Goal: Information Seeking & Learning: Learn about a topic

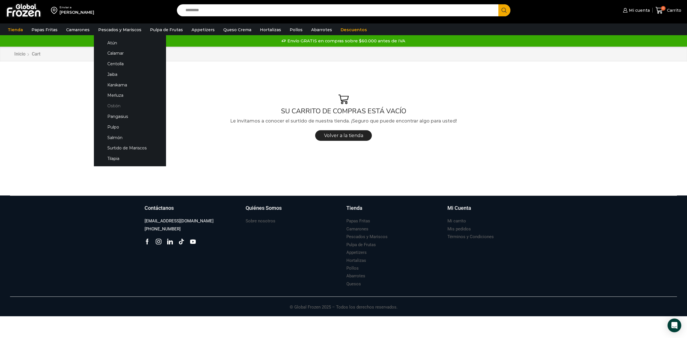
click at [110, 108] on link "Ostión" at bounding box center [130, 106] width 61 height 11
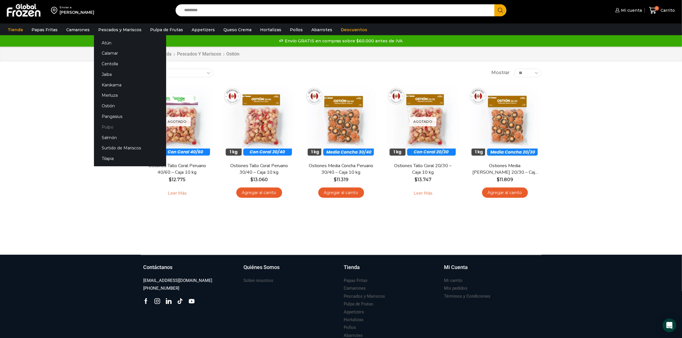
click at [110, 125] on link "Pulpo" at bounding box center [130, 127] width 72 height 11
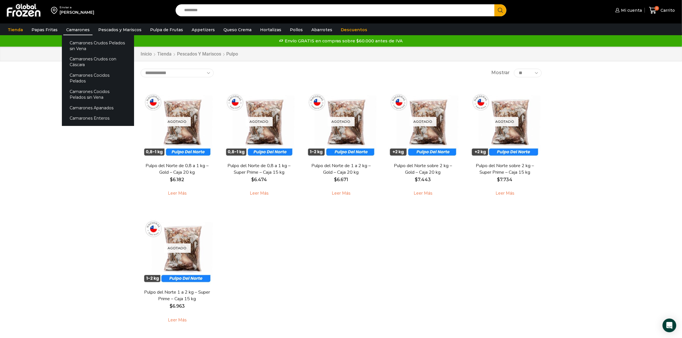
click at [77, 25] on link "Camarones" at bounding box center [77, 29] width 29 height 11
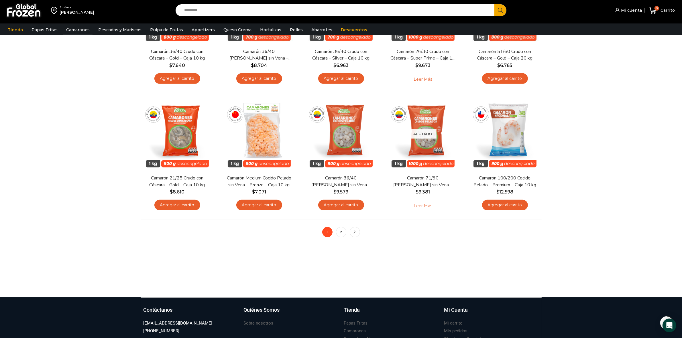
scroll to position [394, 0]
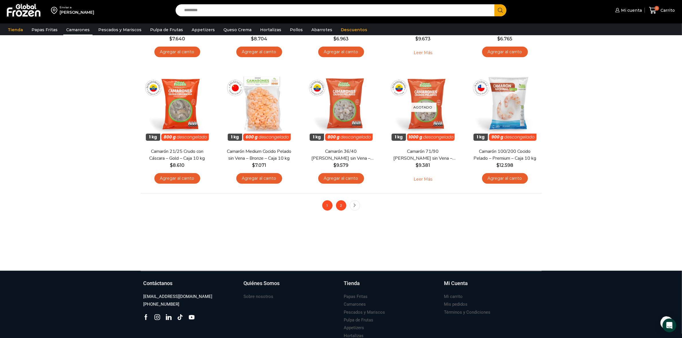
click at [338, 206] on link "2" at bounding box center [341, 205] width 10 height 10
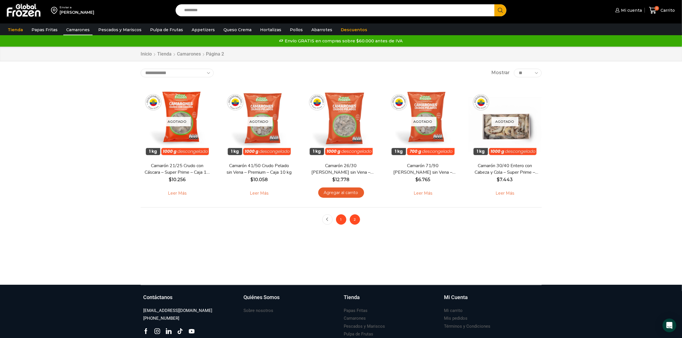
click at [338, 218] on link "1" at bounding box center [341, 219] width 10 height 10
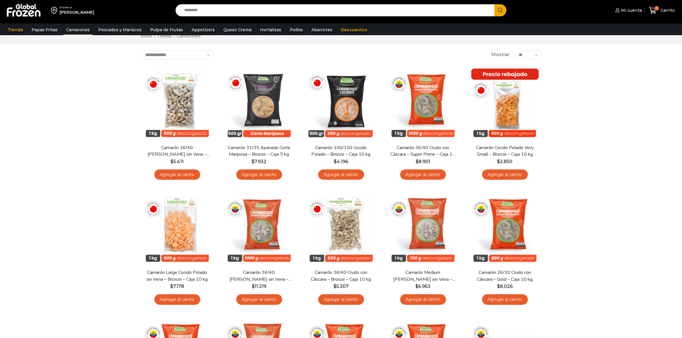
scroll to position [143, 0]
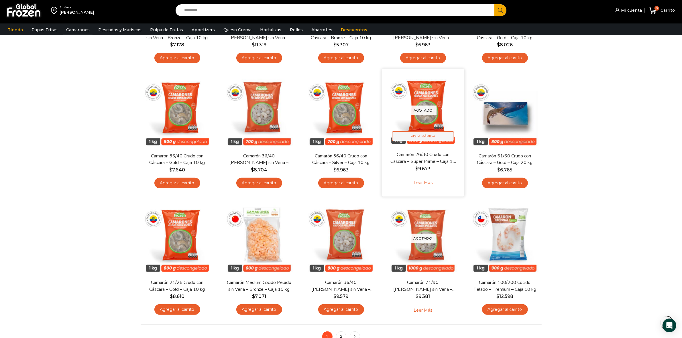
scroll to position [286, 0]
